Goal: Task Accomplishment & Management: Manage account settings

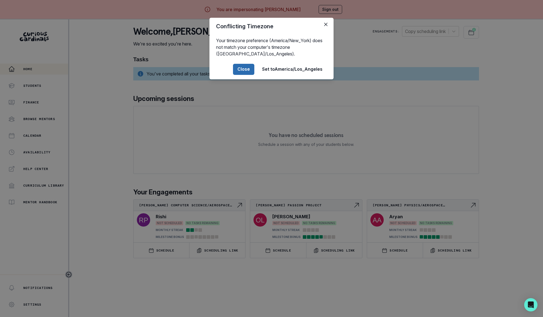
click at [245, 68] on button "Close" at bounding box center [243, 69] width 21 height 11
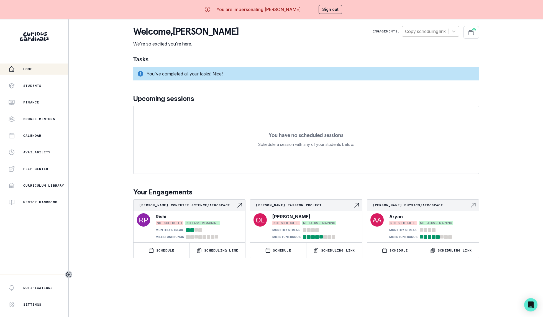
click at [325, 9] on button "Sign out" at bounding box center [331, 9] width 24 height 9
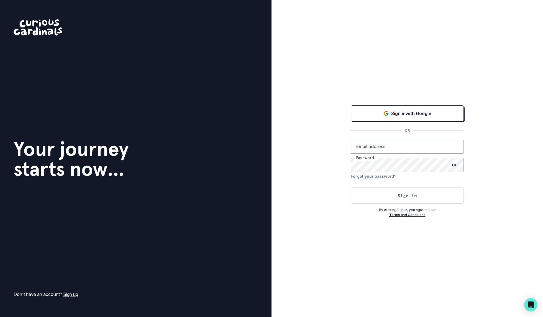
click at [301, 182] on div "Sign in with Google OR Email address Password Forgot your password? Sign in By …" at bounding box center [408, 158] width 272 height 317
type input "[PERSON_NAME][EMAIL_ADDRESS][DOMAIN_NAME]"
click at [356, 194] on button "Sign in" at bounding box center [407, 195] width 113 height 16
